Goal: Navigation & Orientation: Find specific page/section

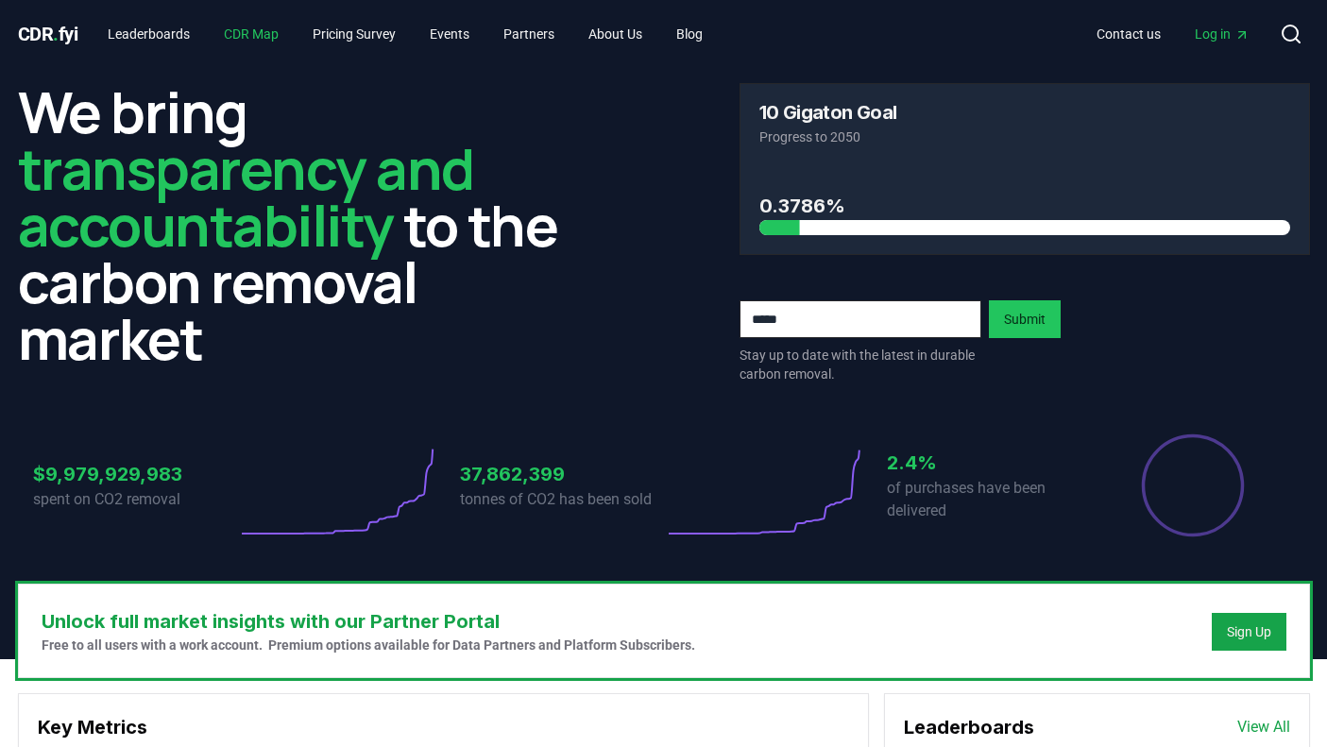
click at [270, 28] on link "CDR Map" at bounding box center [251, 34] width 85 height 34
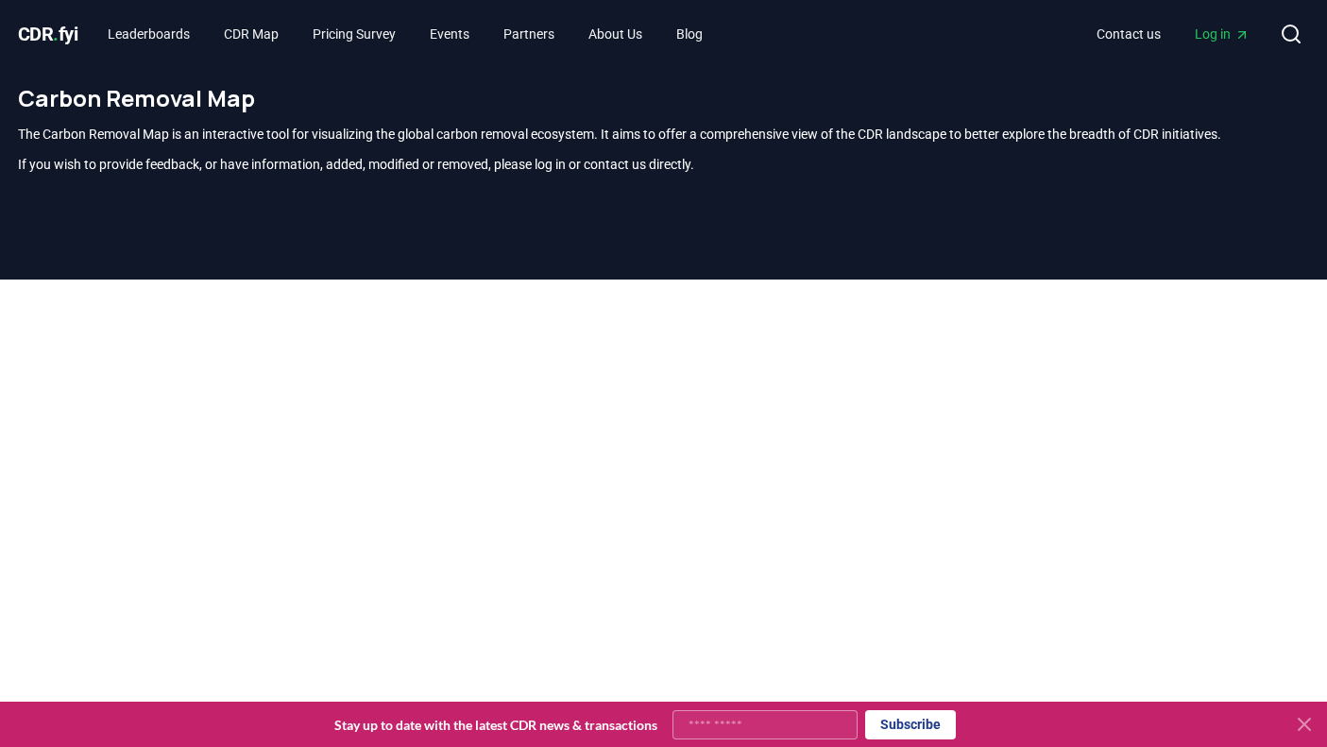
scroll to position [555, 0]
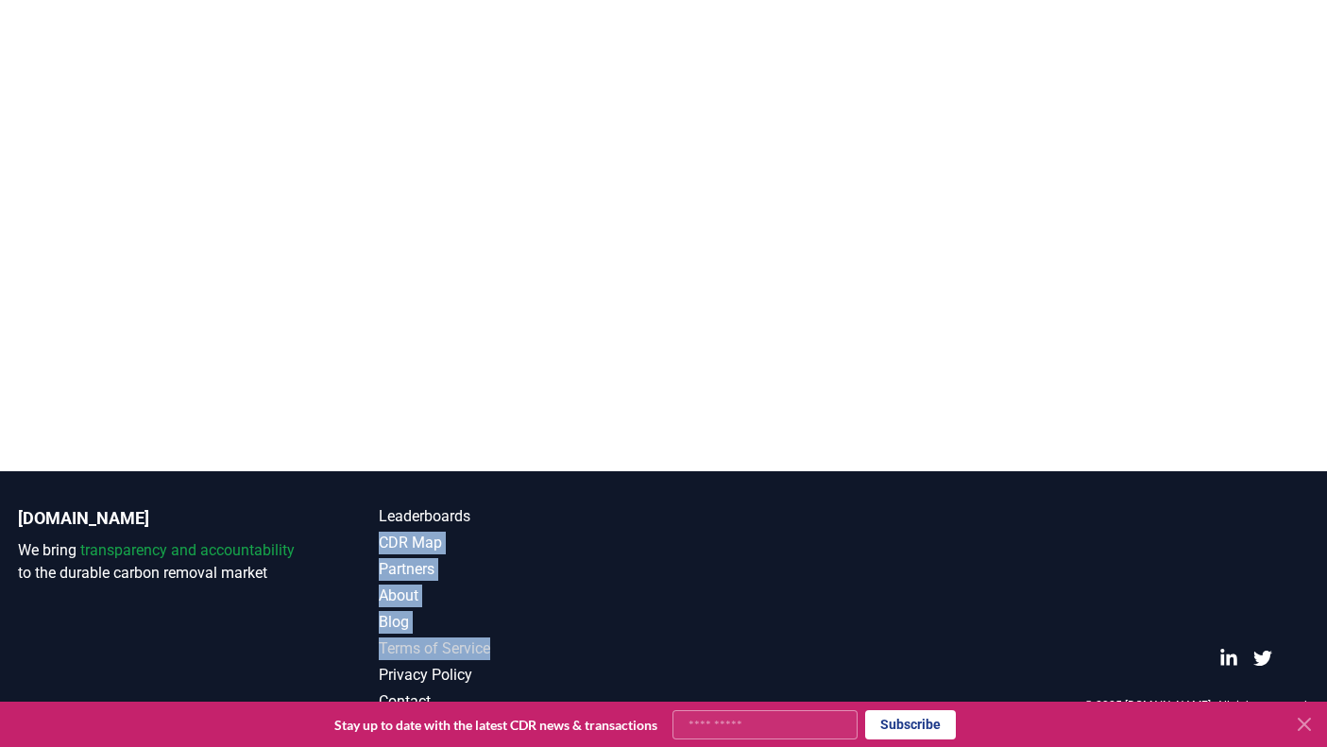
drag, startPoint x: 629, startPoint y: 528, endPoint x: 609, endPoint y: 653, distance: 127.1
click at [609, 653] on div "Leaderboards CDR Map Partners About Blog Terms of Service Privacy Policy Contact" at bounding box center [521, 609] width 285 height 208
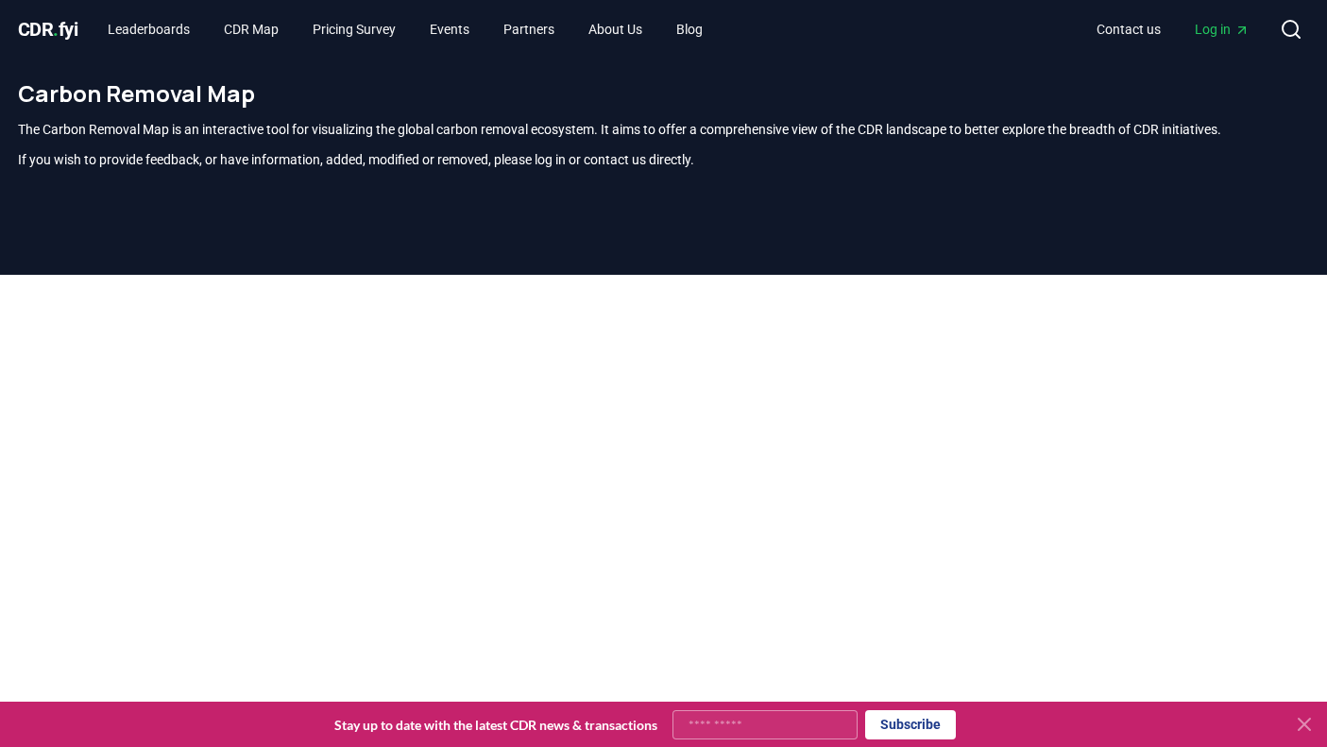
scroll to position [204, 0]
